Goal: Information Seeking & Learning: Learn about a topic

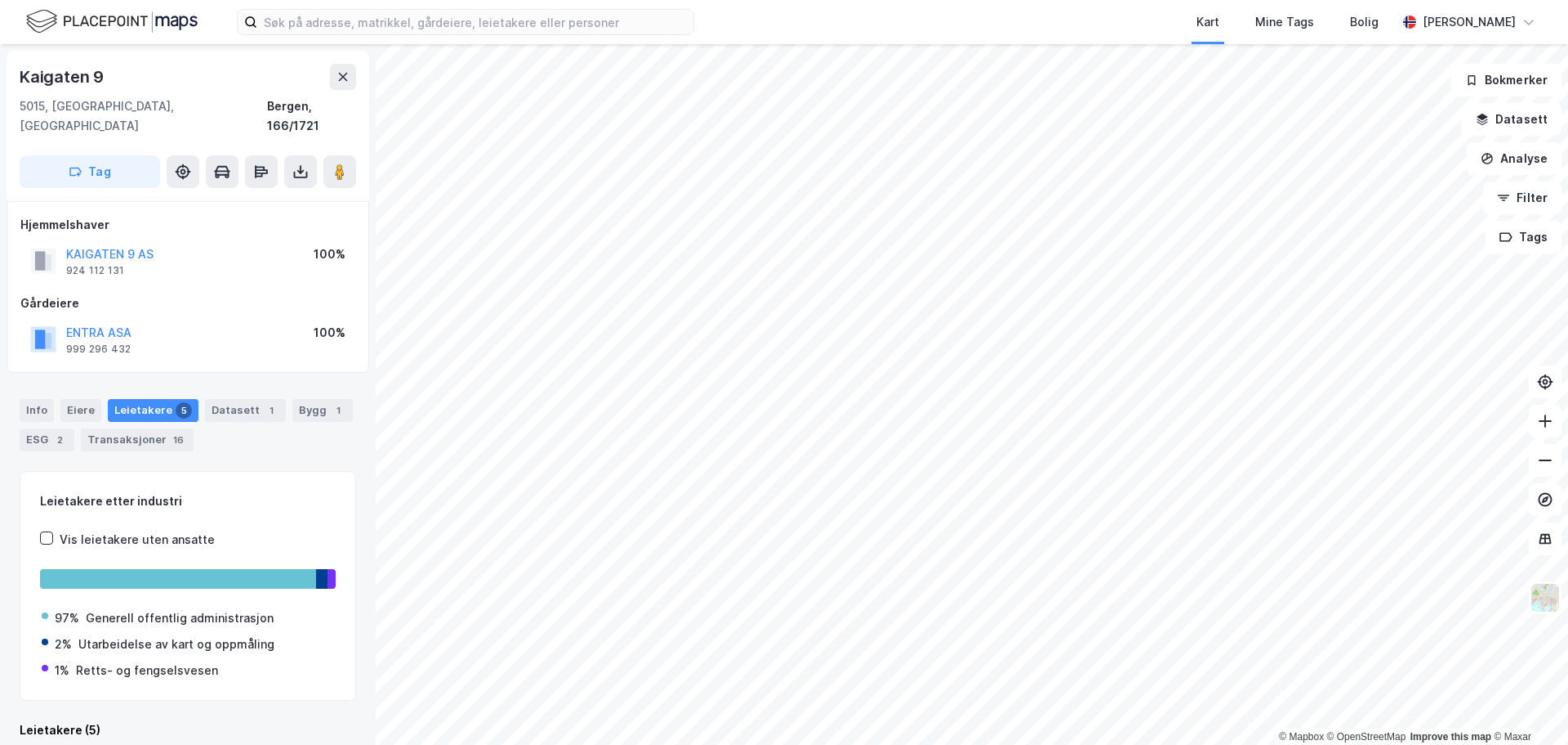
click at [84, 21] on img at bounding box center [112, 21] width 171 height 28
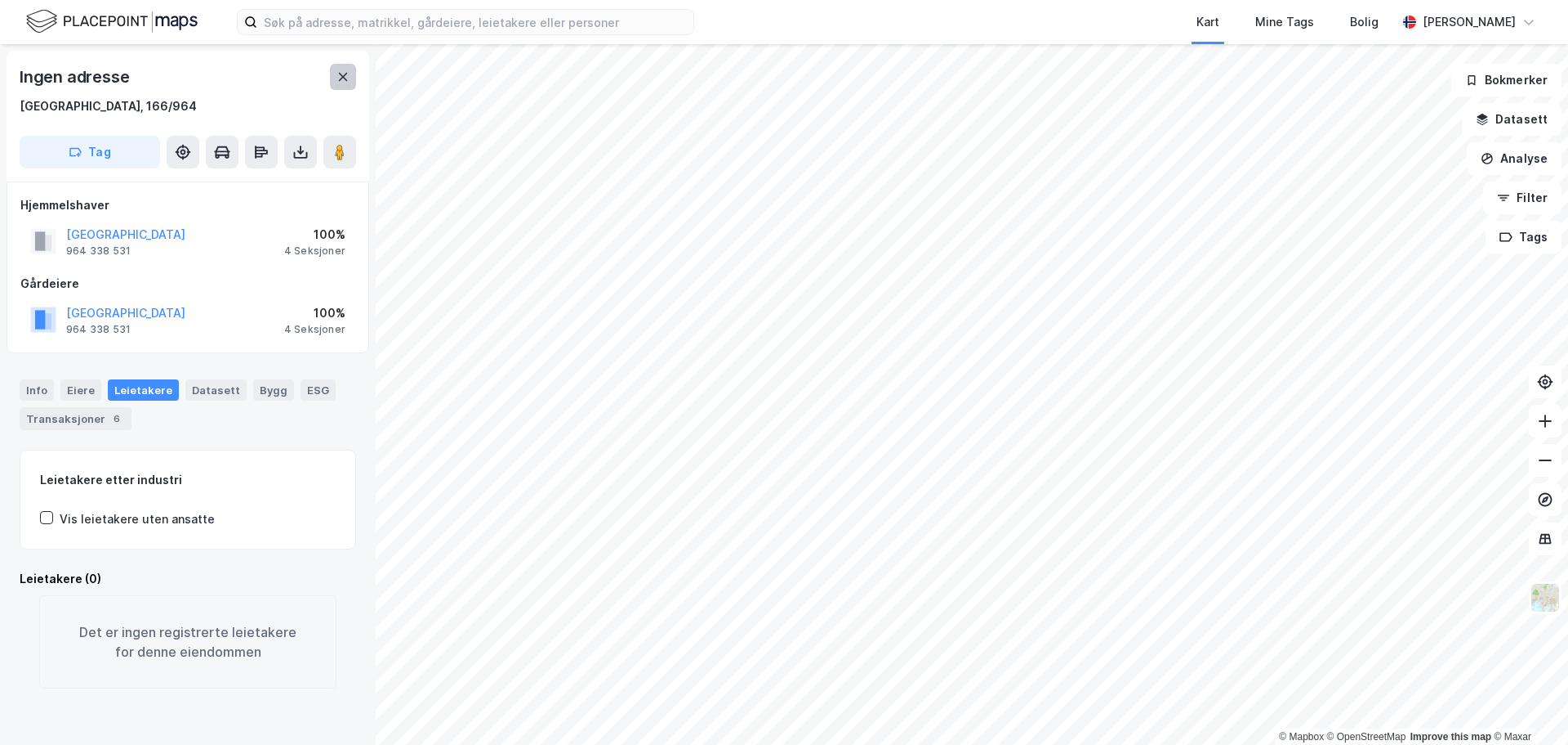
click at [339, 75] on icon at bounding box center [343, 77] width 13 height 13
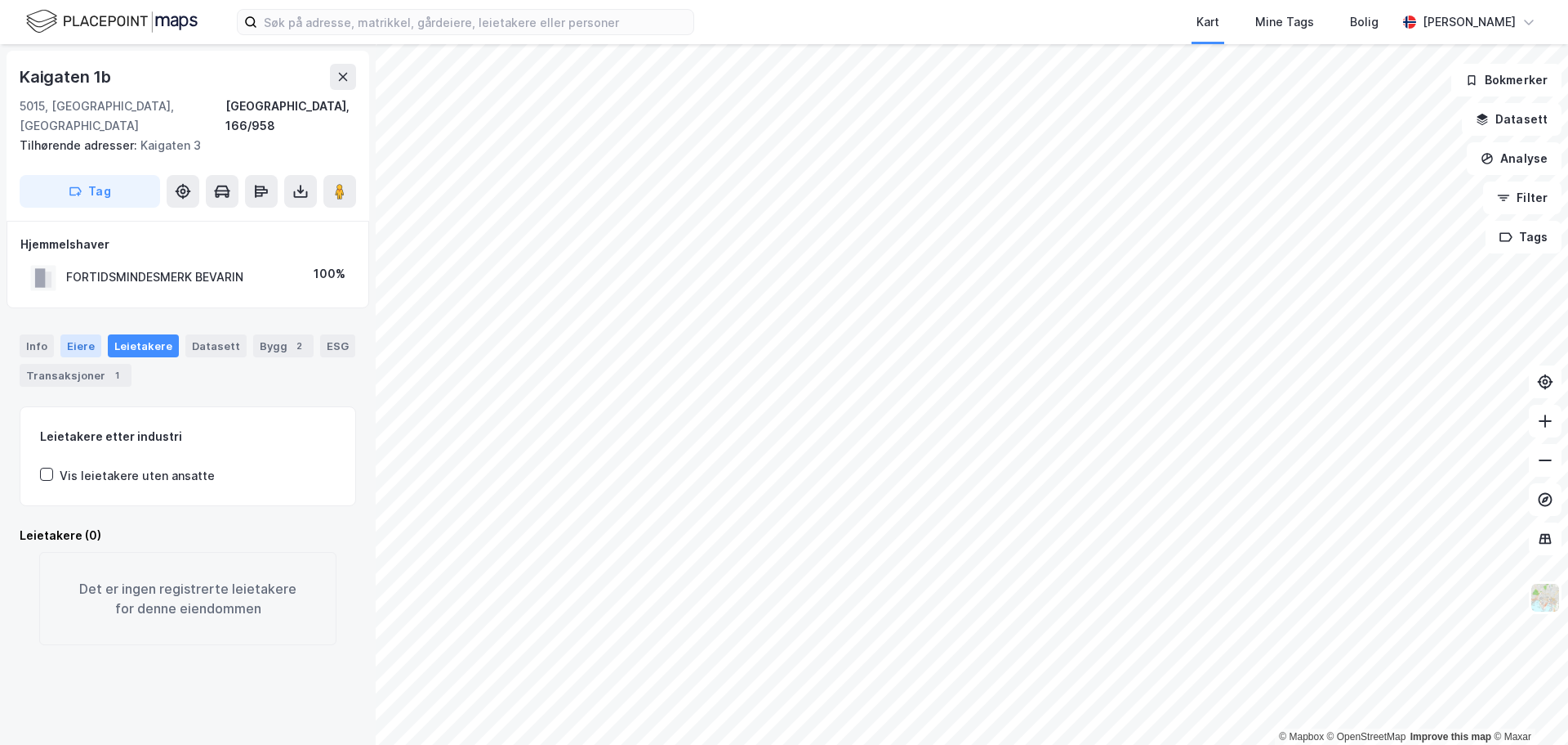
click at [74, 334] on div "Eiere" at bounding box center [81, 345] width 41 height 23
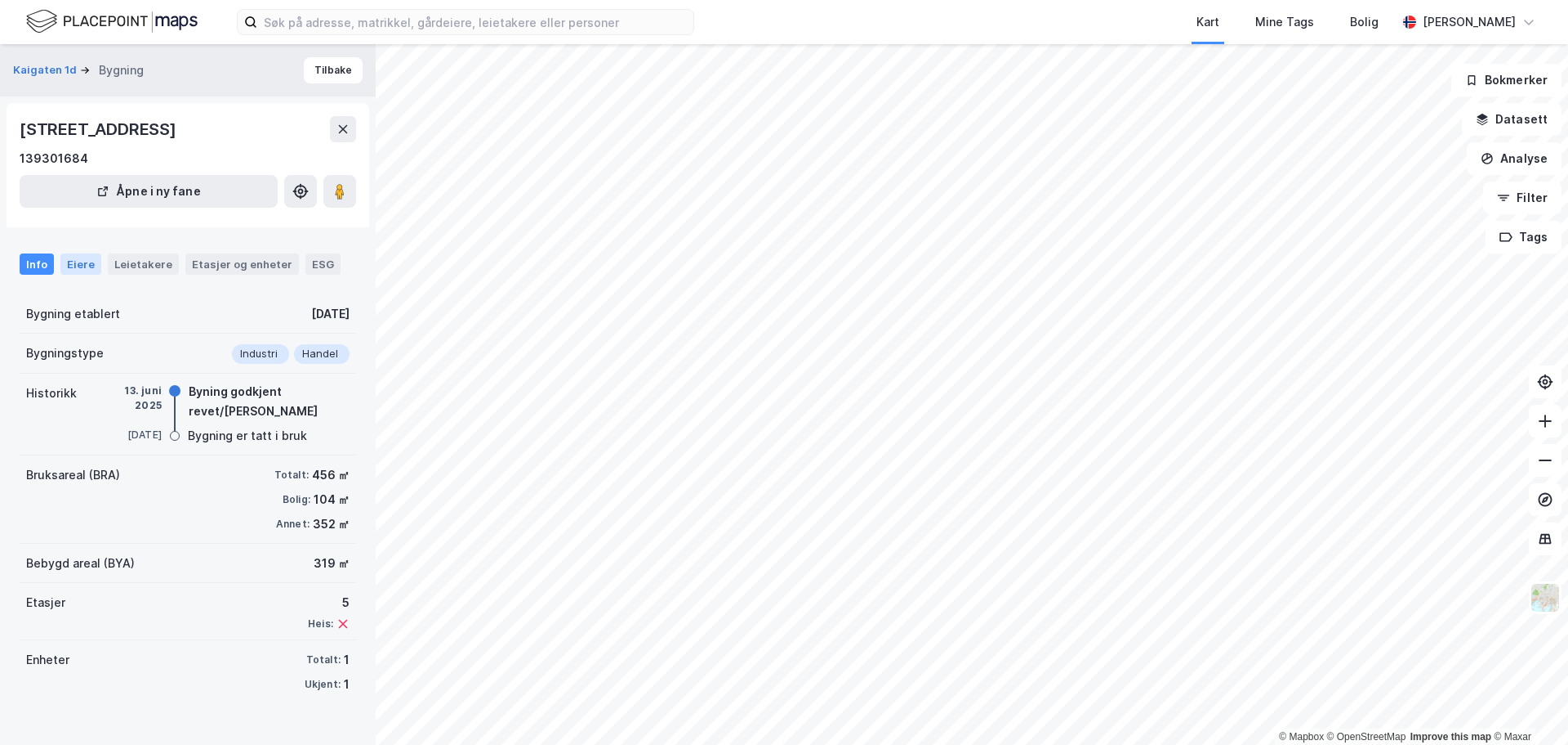
click at [88, 260] on div "Eiere" at bounding box center [81, 263] width 41 height 21
